Goal: Book appointment/travel/reservation

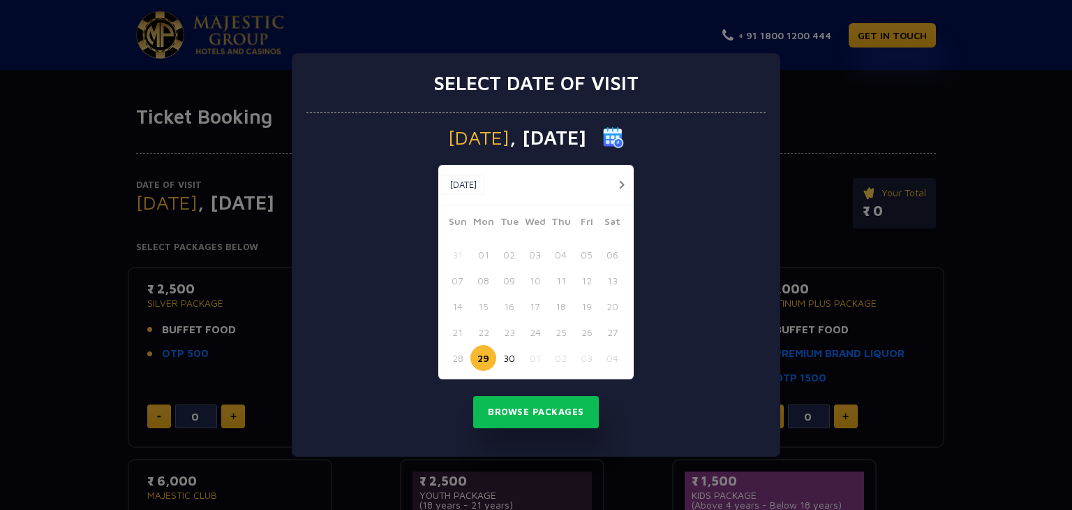
click at [620, 182] on button "button" at bounding box center [621, 184] width 17 height 17
click at [556, 257] on button "02" at bounding box center [561, 255] width 26 height 26
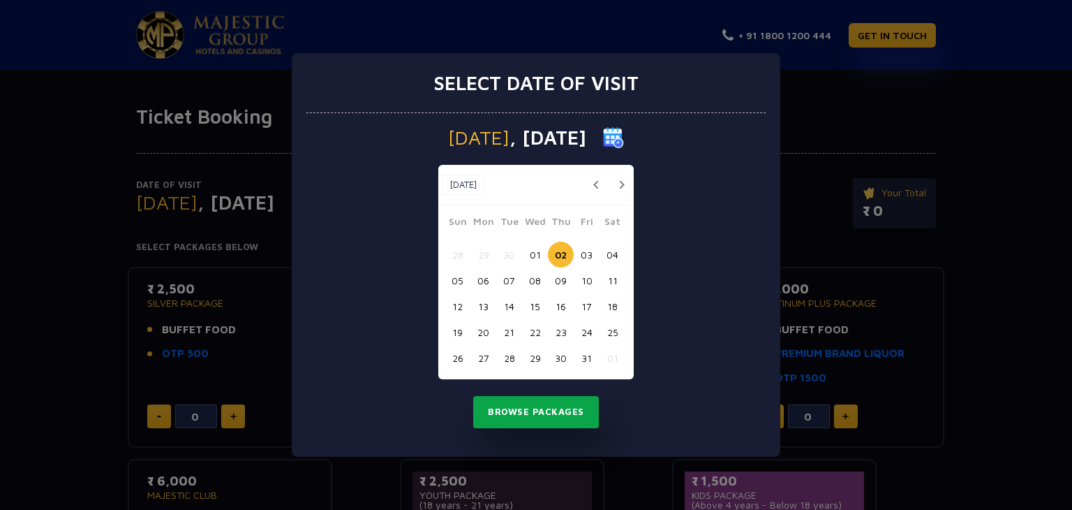
click at [561, 406] on button "Browse Packages" at bounding box center [536, 412] width 126 height 32
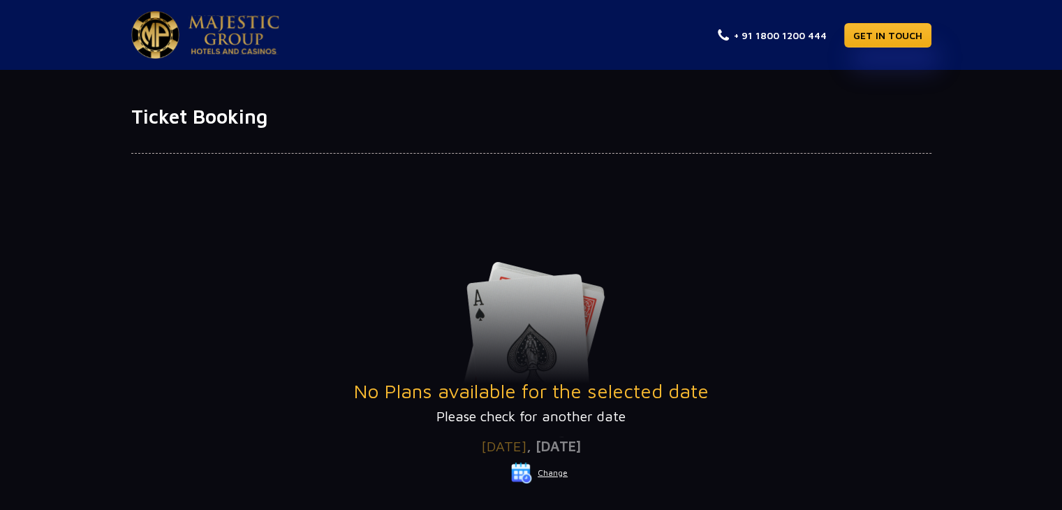
click at [172, 124] on h1 "Ticket Booking" at bounding box center [531, 117] width 800 height 24
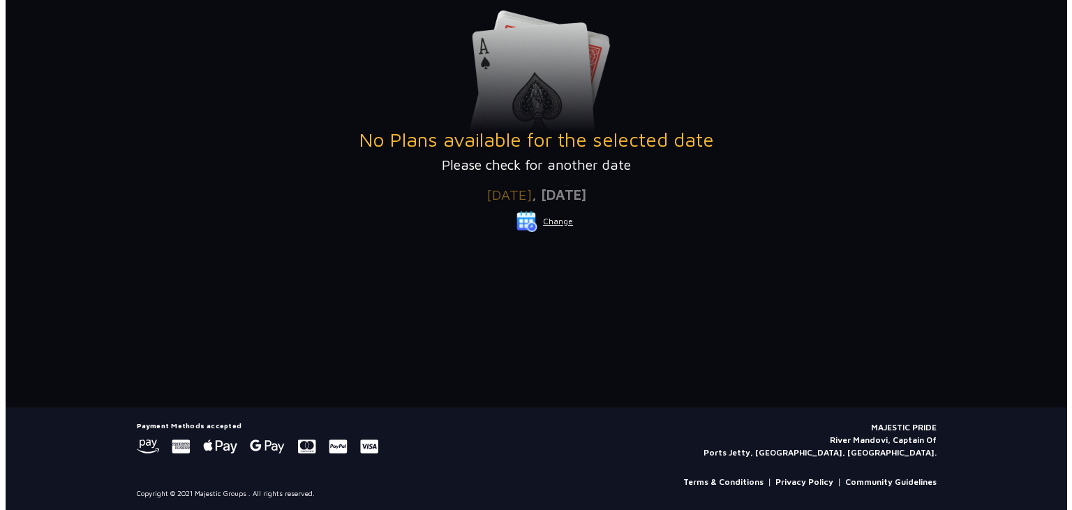
scroll to position [254, 0]
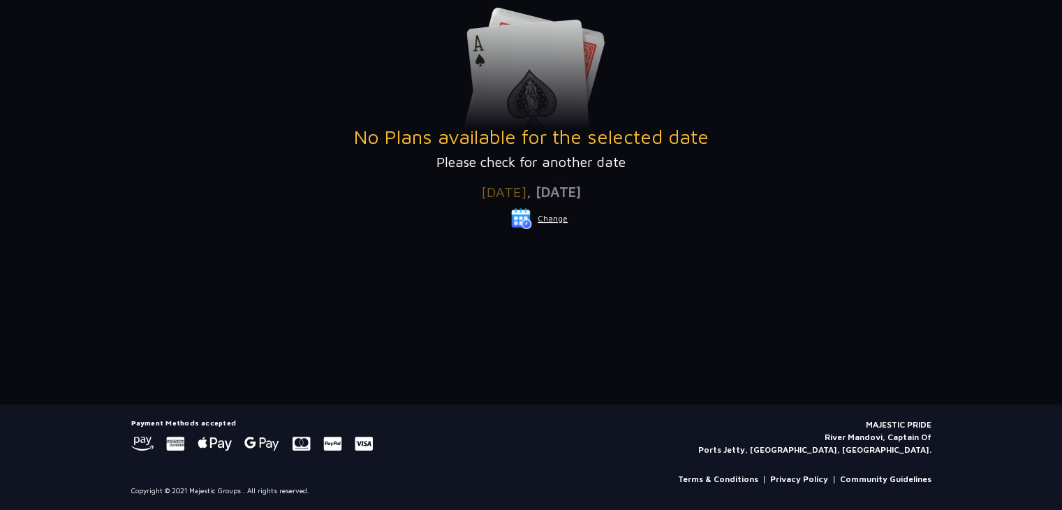
click at [549, 218] on button "Change" at bounding box center [539, 218] width 58 height 22
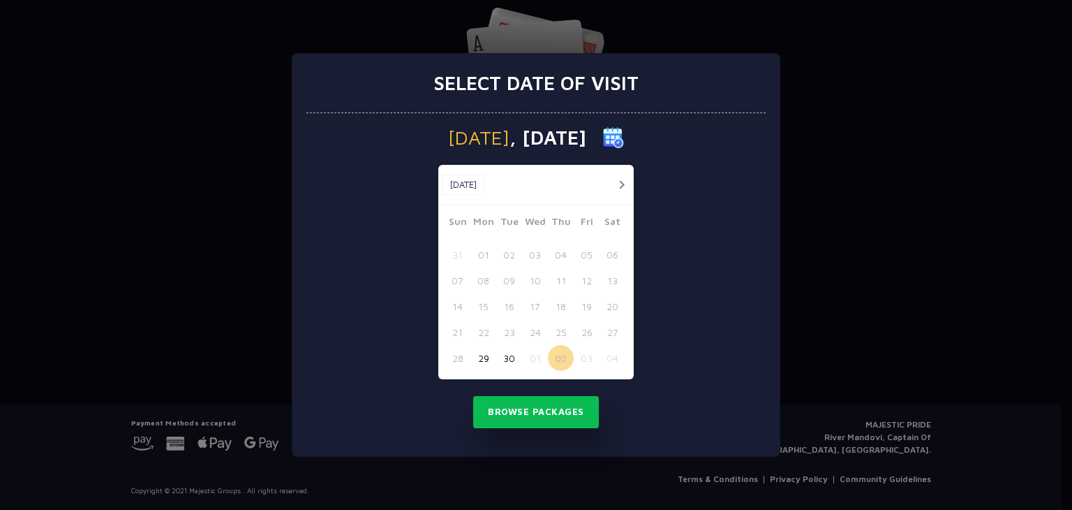
click at [534, 356] on button "01" at bounding box center [535, 358] width 26 height 26
click at [544, 408] on button "Browse Packages" at bounding box center [536, 412] width 126 height 32
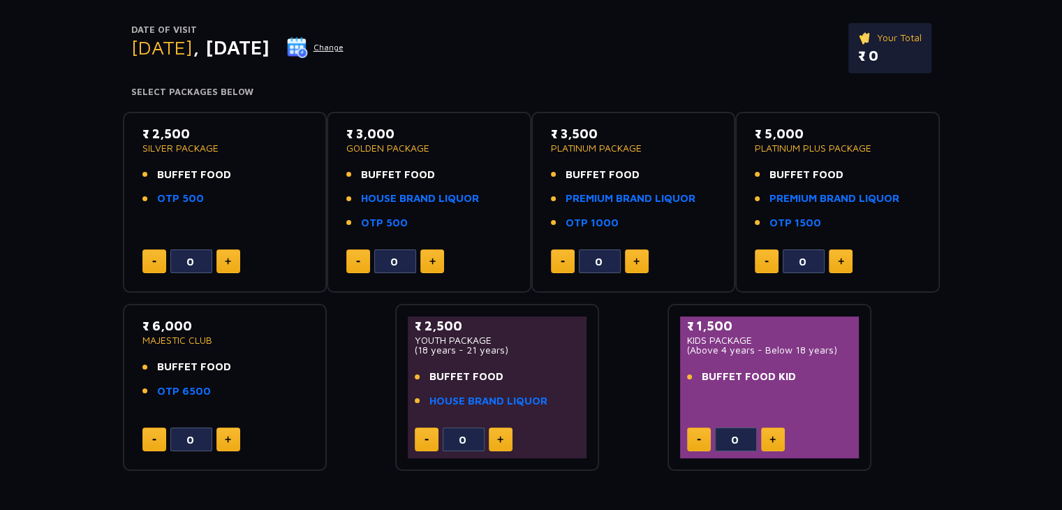
scroll to position [73, 0]
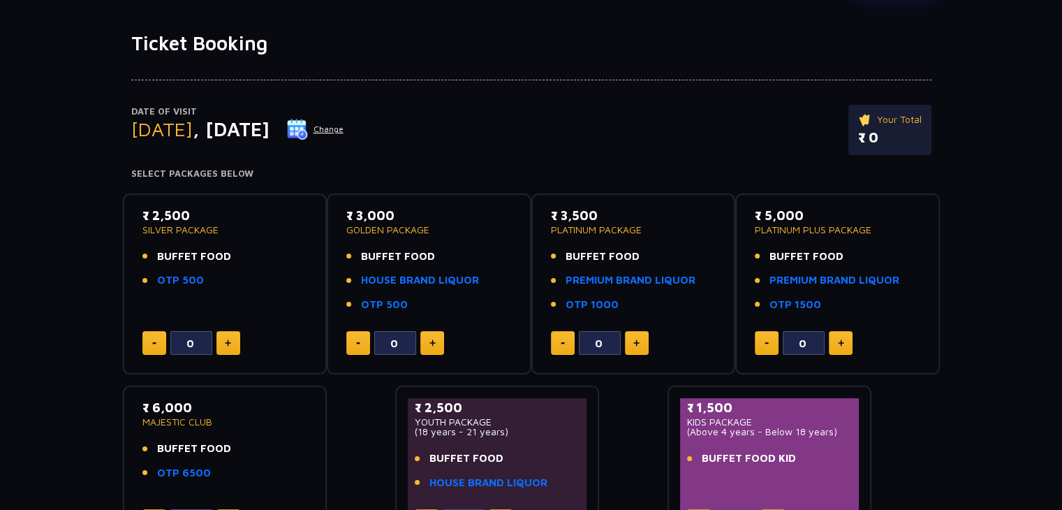
click at [183, 219] on p "₹ 2,500" at bounding box center [224, 215] width 165 height 19
click at [188, 260] on span "BUFFET FOOD" at bounding box center [194, 257] width 74 height 16
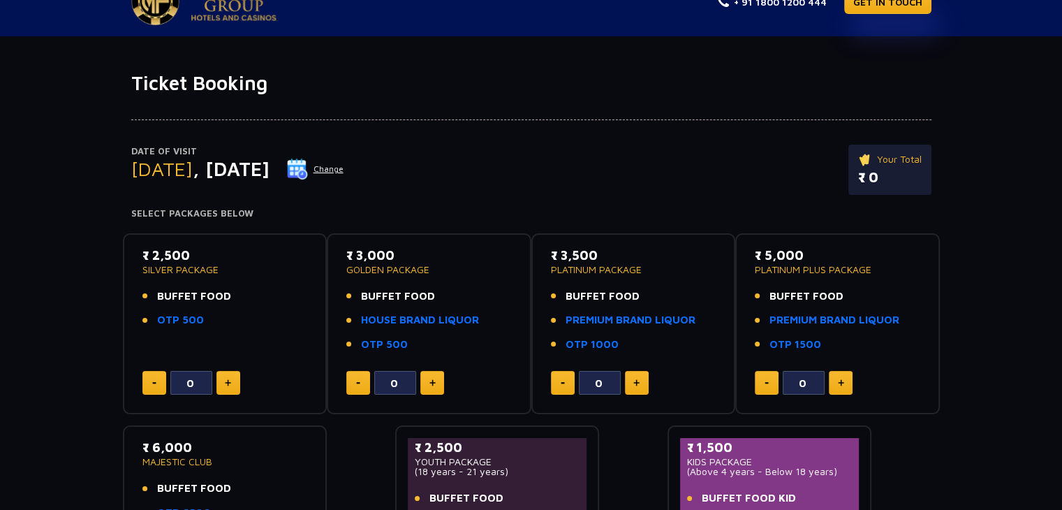
scroll to position [0, 0]
